Goal: Task Accomplishment & Management: Use online tool/utility

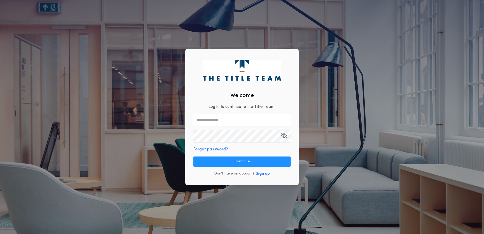
click at [223, 123] on input "text" at bounding box center [241, 120] width 97 height 12
type input "*"
type input "**********"
click at [254, 161] on button "Continue" at bounding box center [241, 161] width 97 height 10
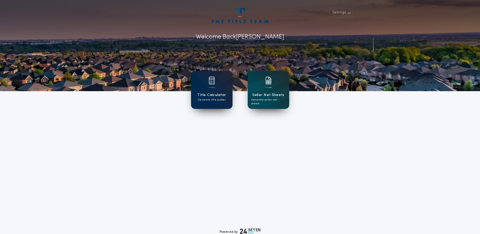
click at [206, 92] on div "Title Calculator Generate title quotes" at bounding box center [211, 90] width 41 height 38
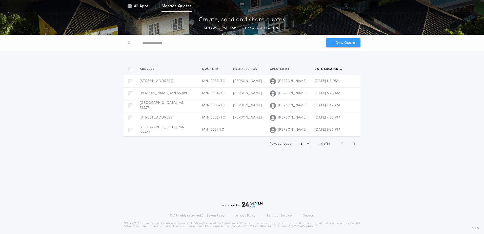
click at [348, 43] on span "New Quote" at bounding box center [345, 42] width 19 height 5
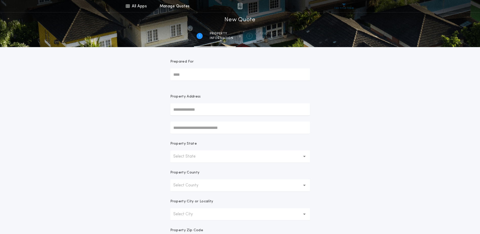
click at [215, 77] on input "Prepared For" at bounding box center [240, 74] width 140 height 12
type input "**********"
click at [149, 134] on div "**********" at bounding box center [240, 144] width 480 height 289
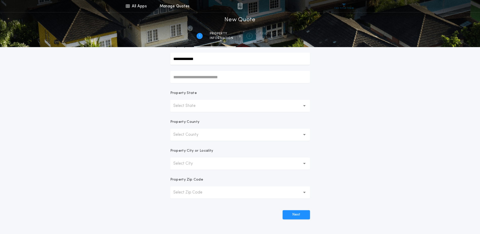
scroll to position [76, 0]
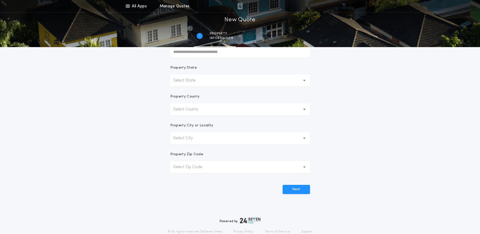
click at [305, 81] on icon "button" at bounding box center [304, 81] width 3 height 2
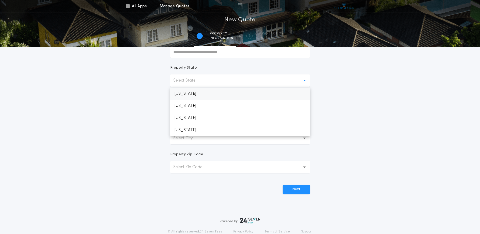
click at [219, 94] on p "[US_STATE]" at bounding box center [240, 94] width 140 height 12
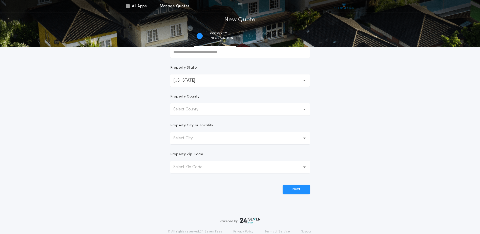
click at [305, 109] on icon "button" at bounding box center [304, 109] width 3 height 1
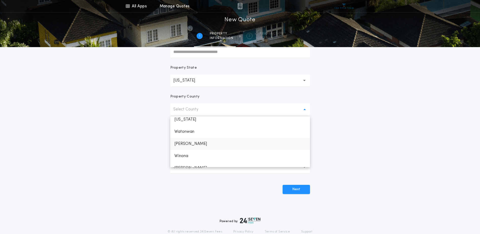
scroll to position [1006, 0]
click at [178, 150] on p "[PERSON_NAME]" at bounding box center [240, 149] width 140 height 12
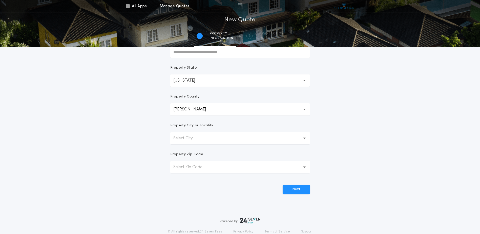
click at [304, 139] on icon "button" at bounding box center [304, 138] width 3 height 12
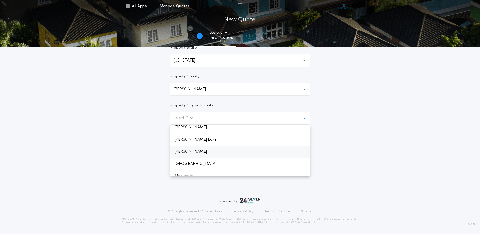
scroll to position [187, 0]
click at [214, 154] on p "Monticello" at bounding box center [240, 150] width 140 height 12
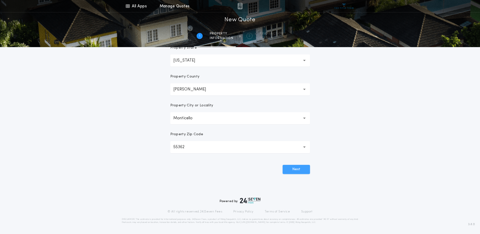
click at [299, 170] on button "Next" at bounding box center [296, 169] width 27 height 9
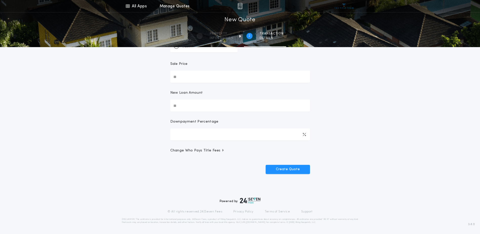
scroll to position [0, 0]
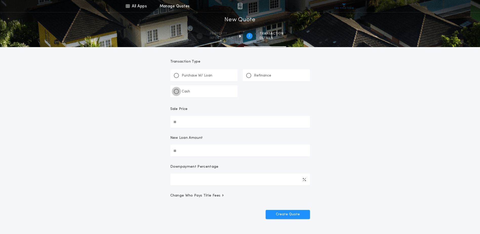
click at [177, 91] on div at bounding box center [176, 91] width 3 height 3
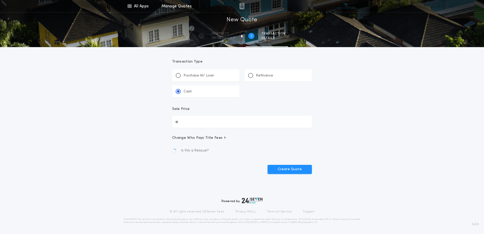
click at [189, 123] on input "Sale Price" at bounding box center [242, 122] width 140 height 12
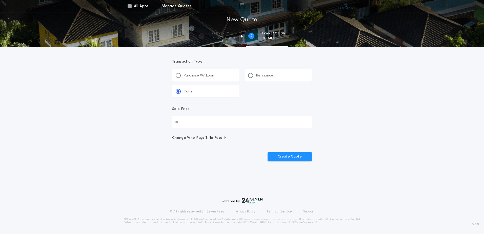
click at [191, 120] on input "Sale Price" at bounding box center [242, 122] width 140 height 12
type input "********"
click at [220, 139] on span "Change Who Pays Title Fees" at bounding box center [199, 137] width 54 height 5
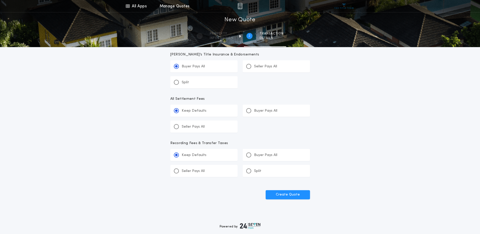
scroll to position [113, 0]
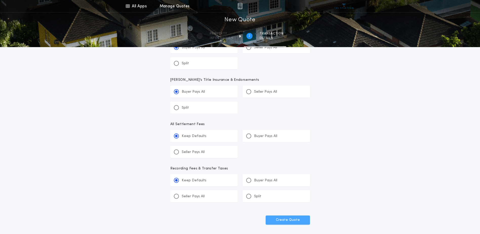
click at [294, 219] on button "Create Quote" at bounding box center [288, 219] width 44 height 9
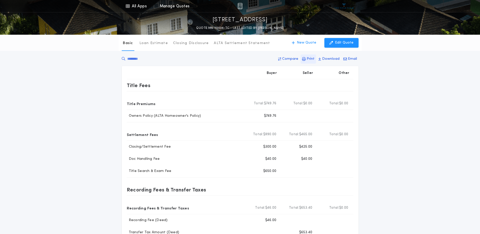
click at [311, 59] on p "Print" at bounding box center [311, 58] width 8 height 5
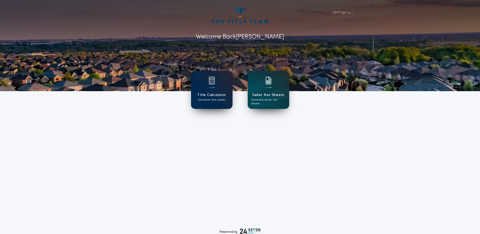
click at [205, 86] on div "Title Calculator Generate title quotes" at bounding box center [211, 90] width 41 height 38
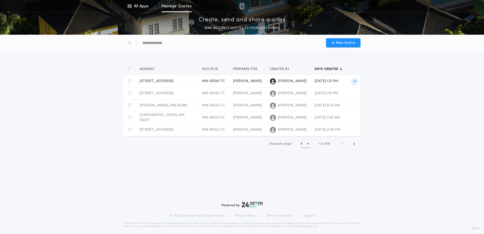
click at [356, 80] on icon at bounding box center [354, 81] width 3 height 4
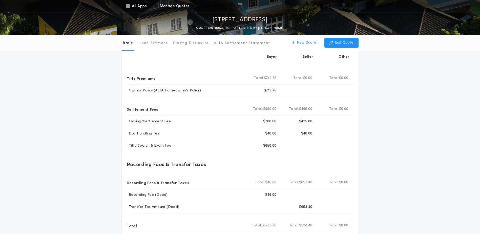
scroll to position [51, 0]
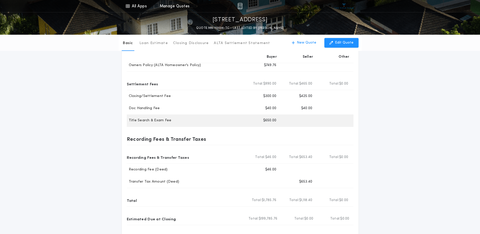
click at [267, 123] on div "Buyer $650.00" at bounding box center [262, 120] width 36 height 12
click at [269, 120] on p "$650.00" at bounding box center [269, 120] width 13 height 5
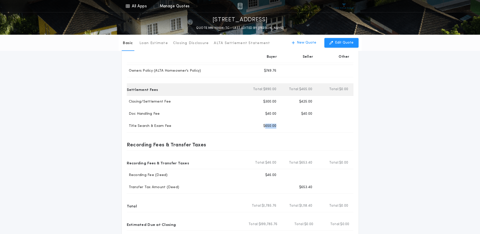
scroll to position [0, 0]
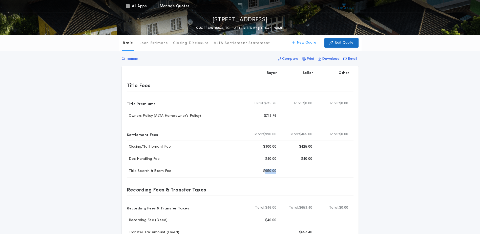
click at [347, 41] on p "Edit Quote" at bounding box center [344, 42] width 18 height 5
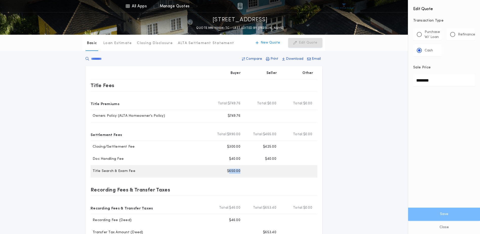
click at [241, 170] on div "Buyer $650.00" at bounding box center [226, 171] width 36 height 12
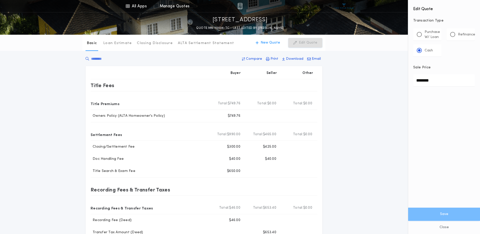
click at [319, 173] on div "Buyer Seller Other Title Fees Title Premiums Total Buyer Total: $749.76 Total S…" at bounding box center [204, 180] width 237 height 229
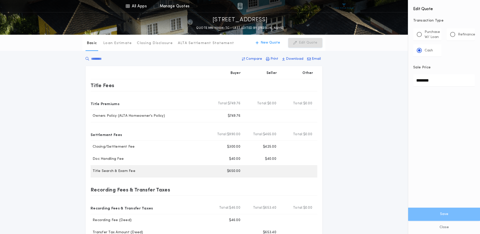
click at [242, 172] on div "Buyer $650.00" at bounding box center [226, 171] width 36 height 12
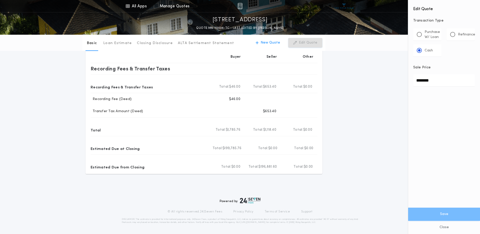
scroll to position [45, 0]
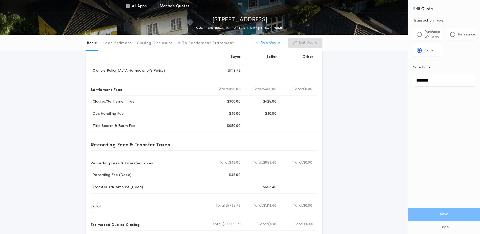
drag, startPoint x: 348, startPoint y: 185, endPoint x: 352, endPoint y: 182, distance: 4.9
click at [348, 184] on div "Basic Loan Estimate Closing Disclosure ALTA Settlement Statement Basic New Quot…" at bounding box center [240, 120] width 480 height 260
click at [272, 44] on p "New Quote" at bounding box center [270, 42] width 19 height 5
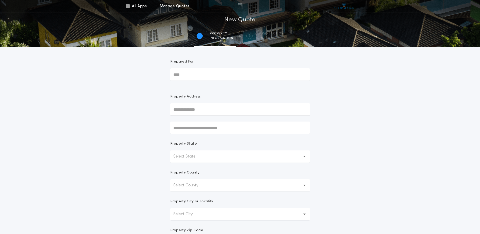
click at [223, 74] on input "Prepared For" at bounding box center [240, 74] width 140 height 12
type input "**********"
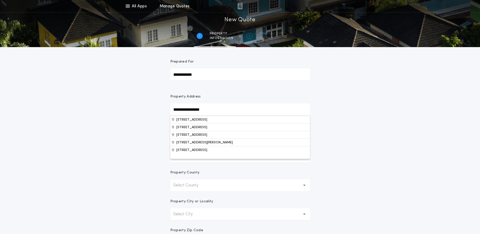
type input "**********"
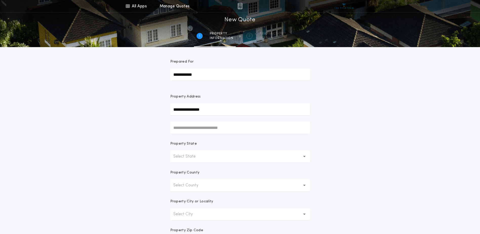
click at [406, 127] on div "**********" at bounding box center [240, 144] width 480 height 289
click at [209, 157] on button "Select State" at bounding box center [240, 156] width 140 height 12
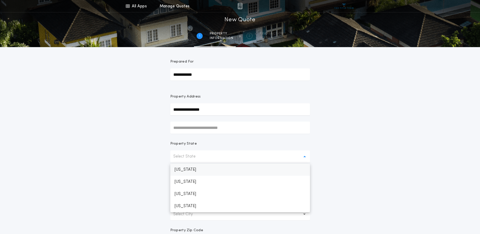
click at [195, 168] on p "[US_STATE]" at bounding box center [240, 169] width 140 height 12
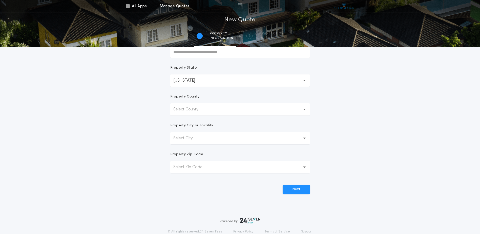
scroll to position [96, 0]
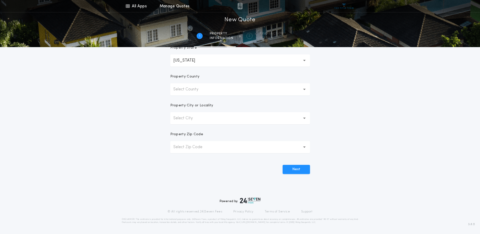
click at [306, 90] on icon "button" at bounding box center [304, 89] width 3 height 12
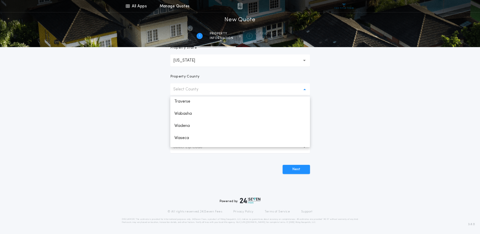
scroll to position [1006, 0]
click at [191, 130] on p "[PERSON_NAME]" at bounding box center [240, 129] width 140 height 12
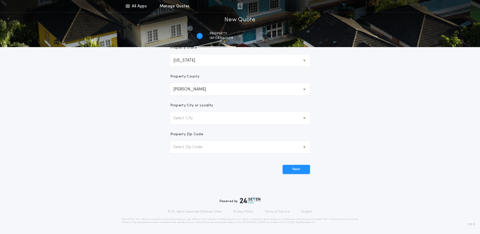
click at [217, 147] on button "Select Zip Code" at bounding box center [240, 147] width 140 height 12
click at [215, 146] on button "Select Zip Code" at bounding box center [240, 147] width 140 height 12
click at [305, 116] on button "Select City" at bounding box center [240, 118] width 140 height 12
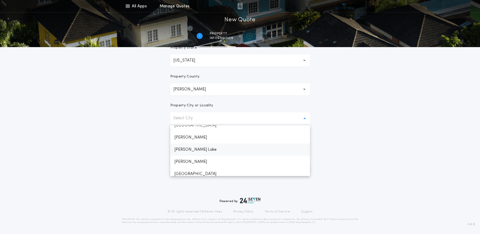
scroll to position [202, 0]
click at [185, 137] on p "Monticello" at bounding box center [240, 135] width 140 height 12
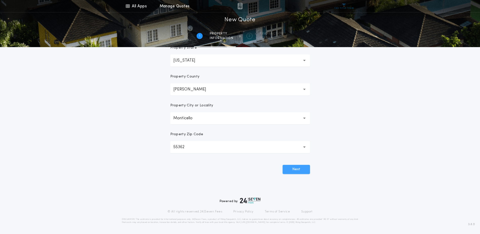
click at [292, 167] on button "Next" at bounding box center [296, 169] width 27 height 9
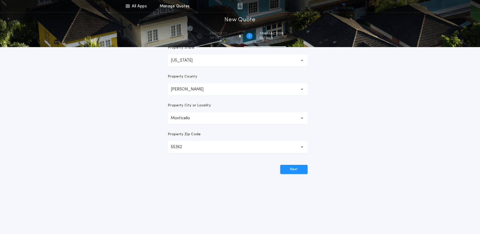
scroll to position [0, 0]
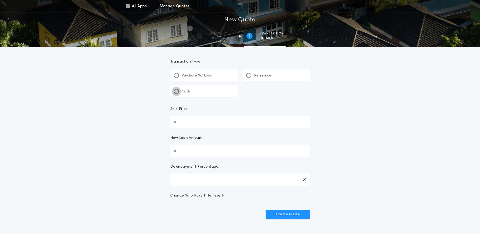
click at [176, 90] on div at bounding box center [176, 91] width 3 height 3
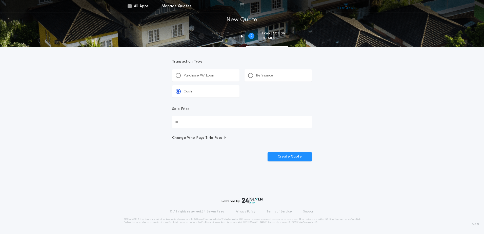
click at [189, 124] on input "Sale Price" at bounding box center [242, 122] width 140 height 12
type input "********"
click at [224, 137] on icon "button" at bounding box center [224, 137] width 1 height 3
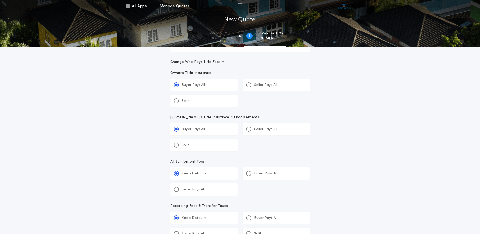
scroll to position [101, 0]
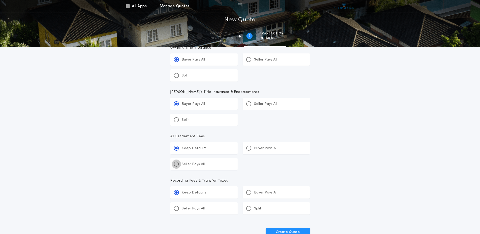
click at [177, 163] on div at bounding box center [176, 164] width 3 height 3
click at [0, 0] on input "*******" at bounding box center [0, 0] width 0 height 0
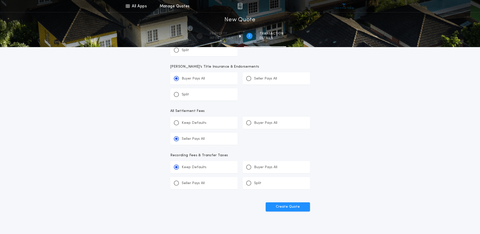
scroll to position [152, 0]
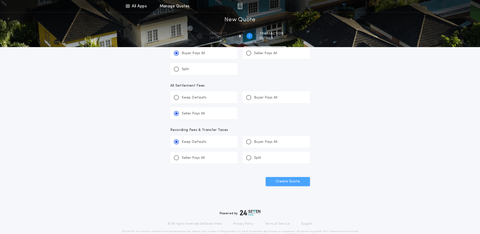
click at [290, 181] on button "Create Quote" at bounding box center [288, 181] width 44 height 9
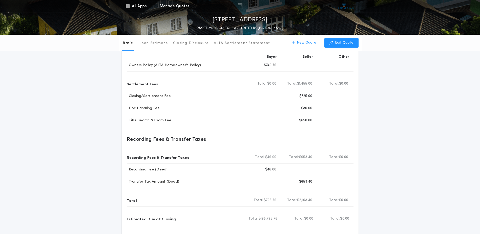
scroll to position [76, 0]
